Goal: Task Accomplishment & Management: Complete application form

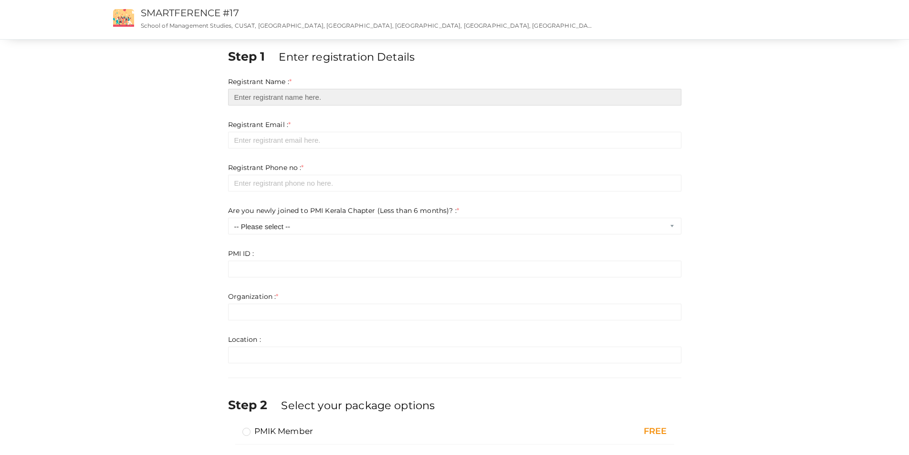
click at [308, 93] on input "text" at bounding box center [454, 97] width 453 height 17
type input "fabilash valiya peedikakkal"
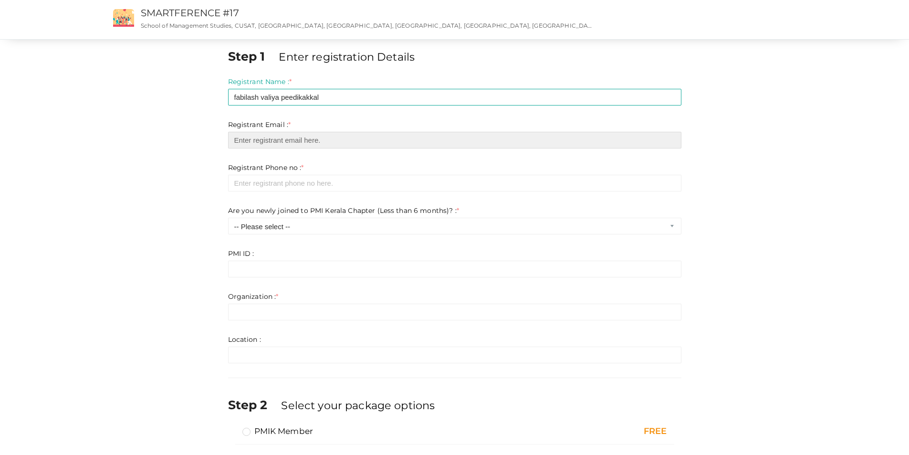
click at [297, 142] on input "email" at bounding box center [454, 140] width 453 height 17
type input "[EMAIL_ADDRESS][DOMAIN_NAME]"
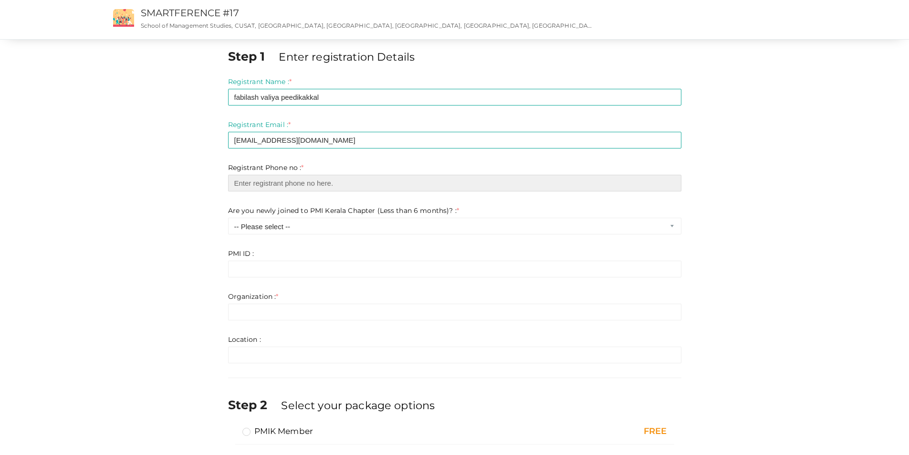
click at [308, 181] on input "number" at bounding box center [454, 183] width 453 height 17
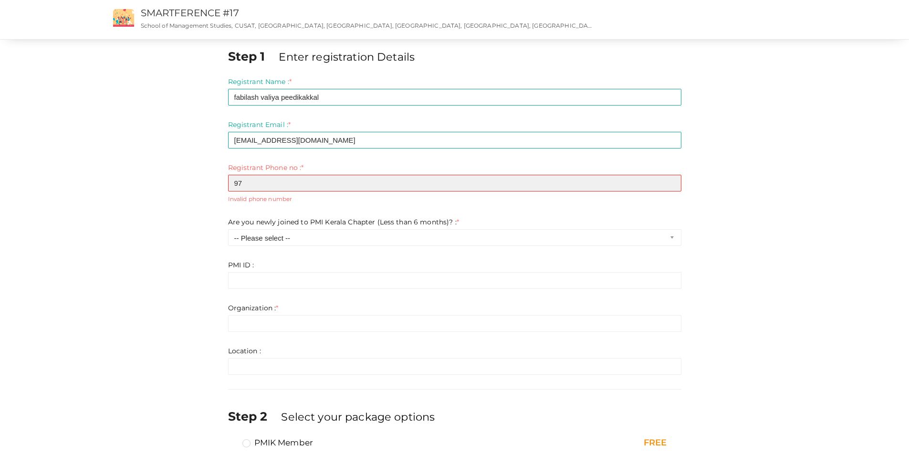
type input "9"
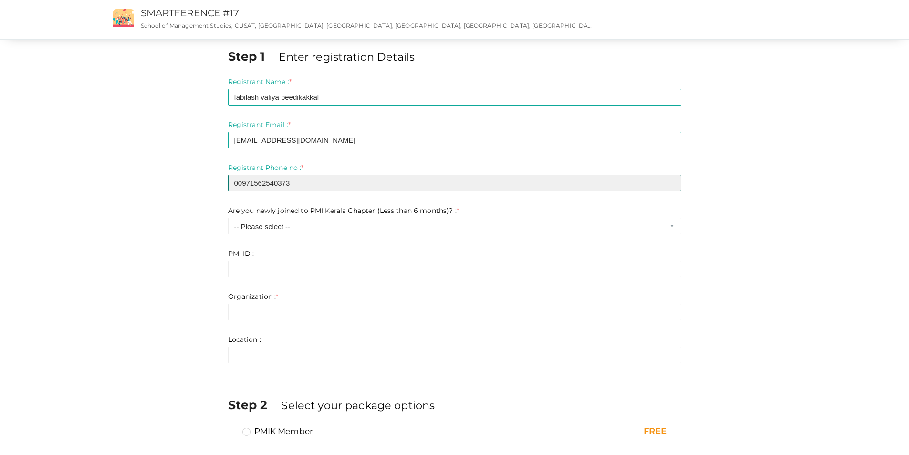
type input "00971562540373"
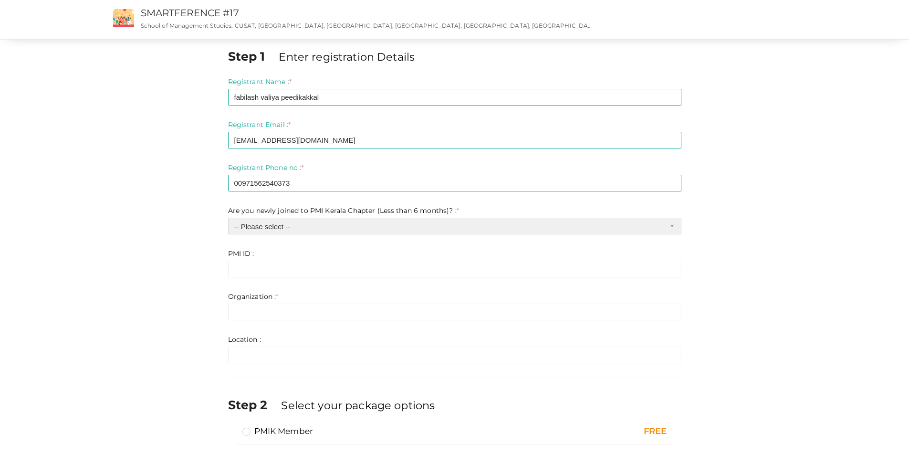
click at [293, 227] on select "-- Please select -- Yes No" at bounding box center [454, 226] width 453 height 17
select select "1"
click at [228, 218] on select "-- Please select -- Yes No" at bounding box center [454, 226] width 453 height 17
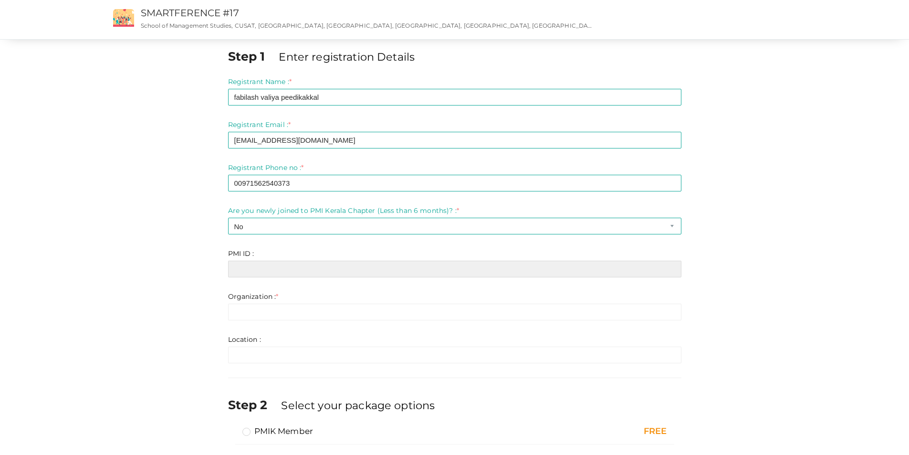
click at [266, 269] on input "text" at bounding box center [454, 268] width 453 height 17
click at [251, 267] on input "text" at bounding box center [454, 268] width 453 height 17
paste input "10522183"
type input "10522183"
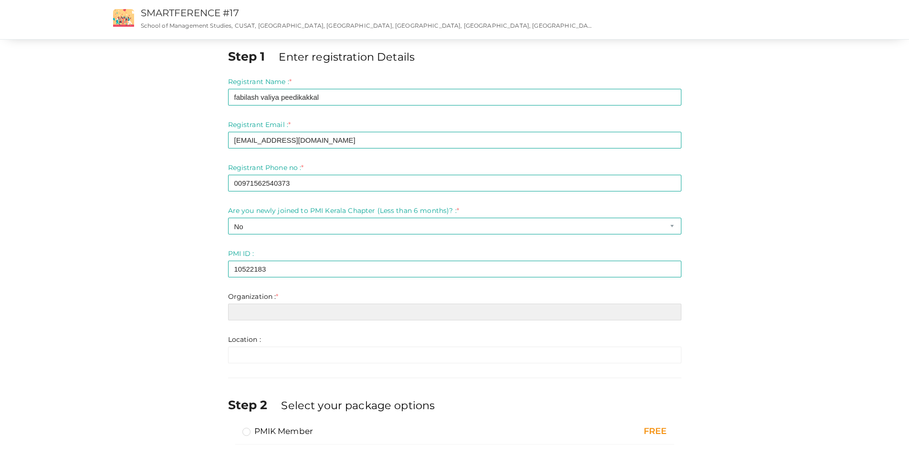
click at [265, 313] on input "text" at bounding box center [454, 311] width 453 height 17
type input "2xl home"
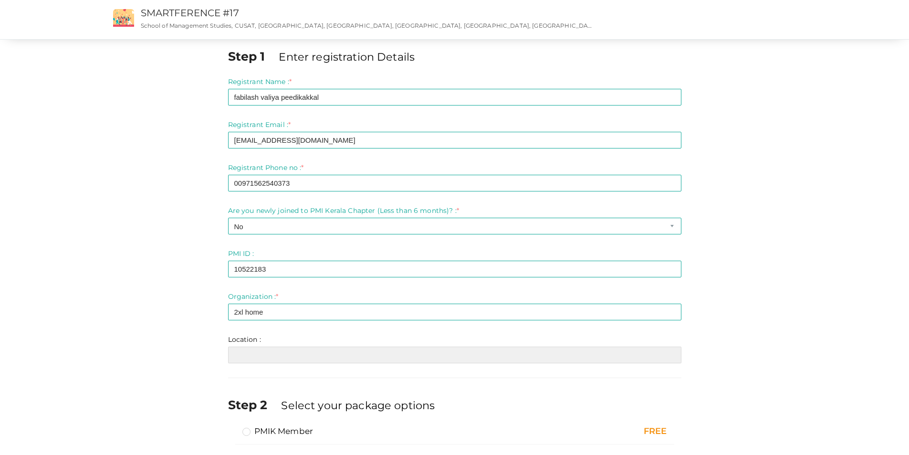
click at [270, 353] on input "text" at bounding box center [454, 354] width 453 height 17
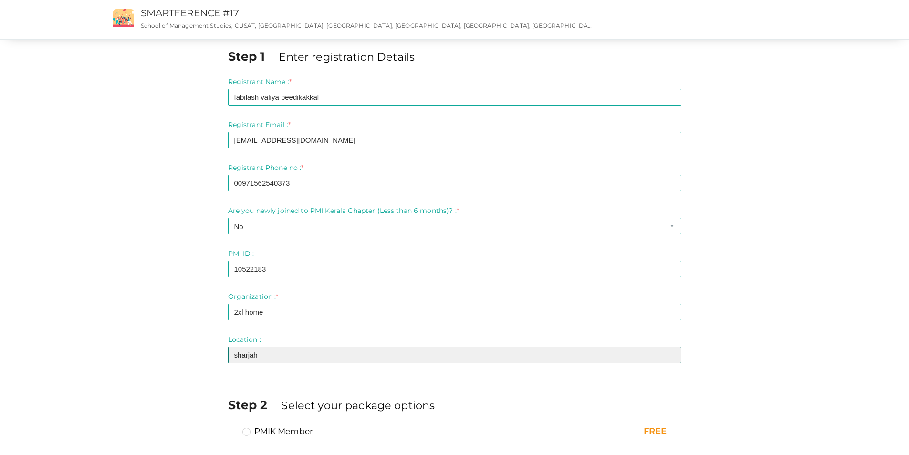
scroll to position [83, 0]
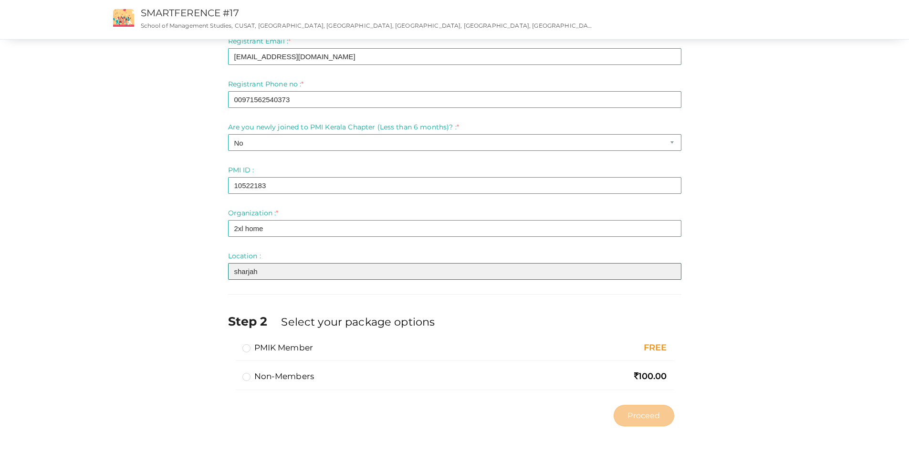
type input "sharjah"
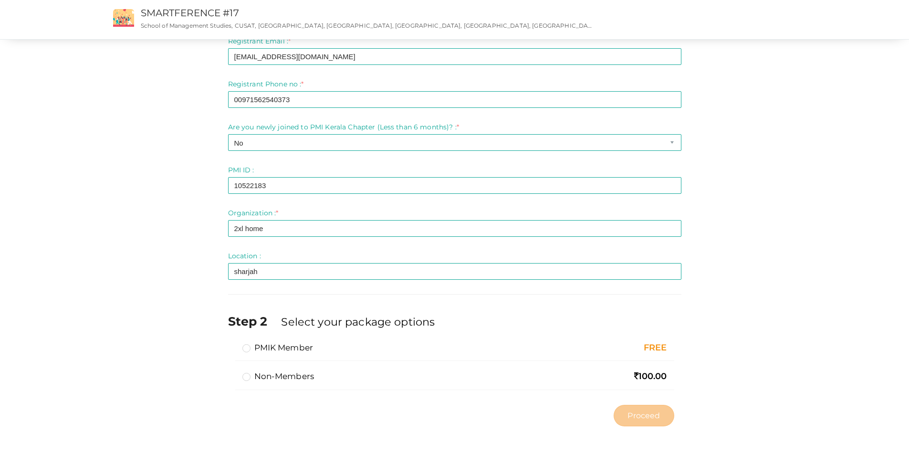
click at [251, 351] on label "PMIK Member" at bounding box center [277, 347] width 71 height 11
click at [233, 343] on input "PMIK Member" at bounding box center [233, 343] width 0 height 0
click at [650, 416] on span "Proceed" at bounding box center [643, 415] width 32 height 11
